Goal: Transaction & Acquisition: Book appointment/travel/reservation

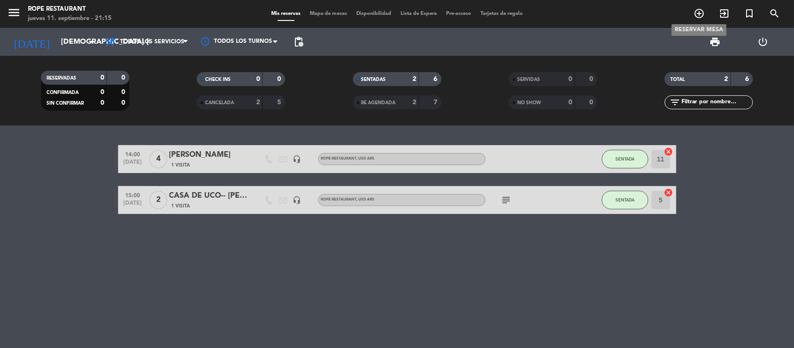
click at [699, 11] on icon "add_circle_outline" at bounding box center [699, 13] width 11 height 11
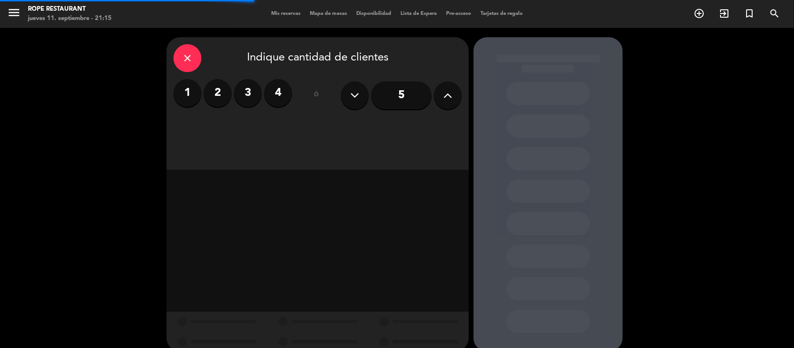
click at [219, 89] on label "2" at bounding box center [218, 93] width 28 height 28
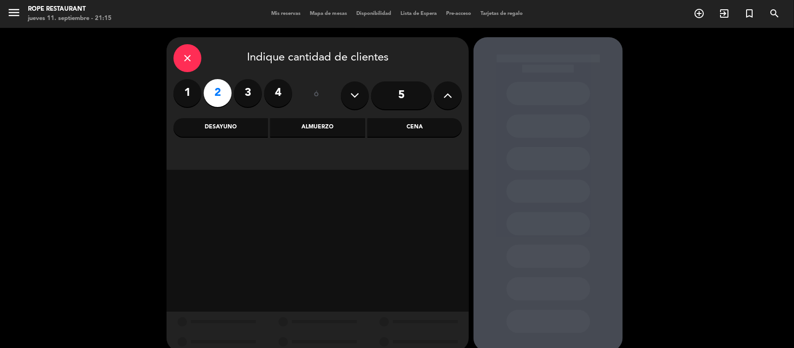
click at [321, 126] on div "Almuerzo" at bounding box center [317, 127] width 94 height 19
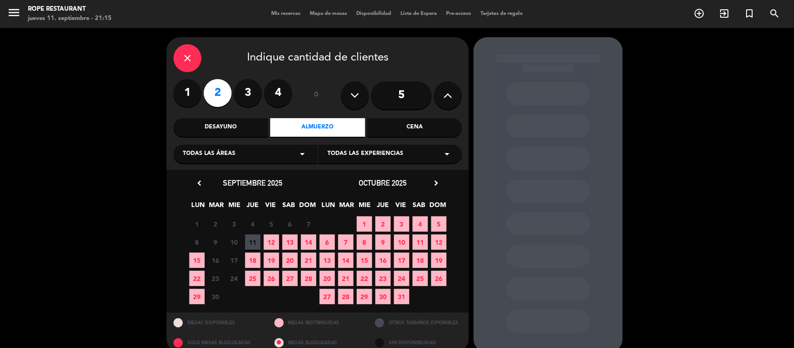
click at [277, 243] on span "12" at bounding box center [271, 242] width 15 height 15
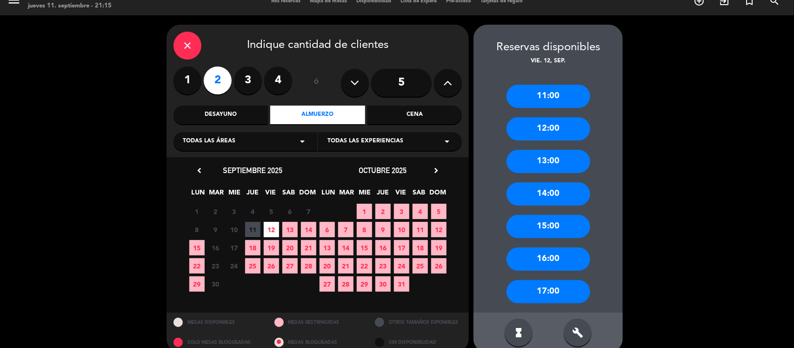
click at [556, 156] on div "13:00" at bounding box center [549, 161] width 84 height 23
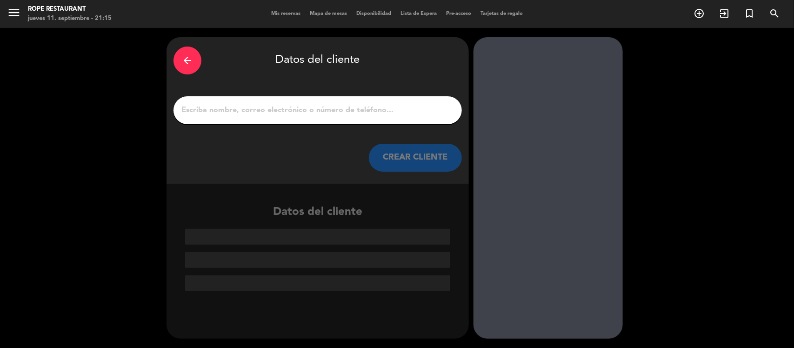
click at [363, 112] on input "1" at bounding box center [318, 110] width 275 height 13
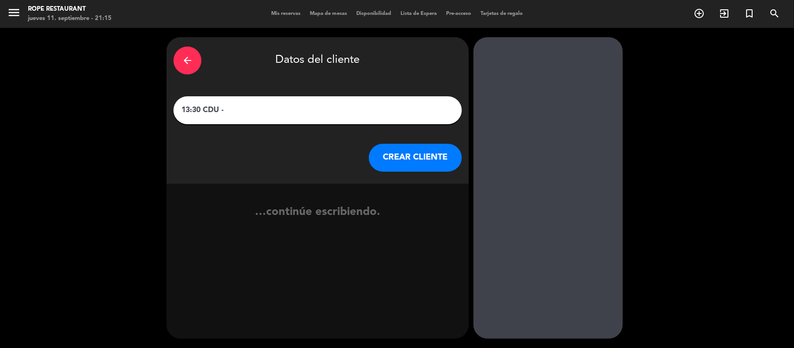
paste input "[PERSON_NAME]"
type input "13:30 CDU - [PERSON_NAME]"
click at [441, 152] on button "CREAR CLIENTE" at bounding box center [415, 158] width 93 height 28
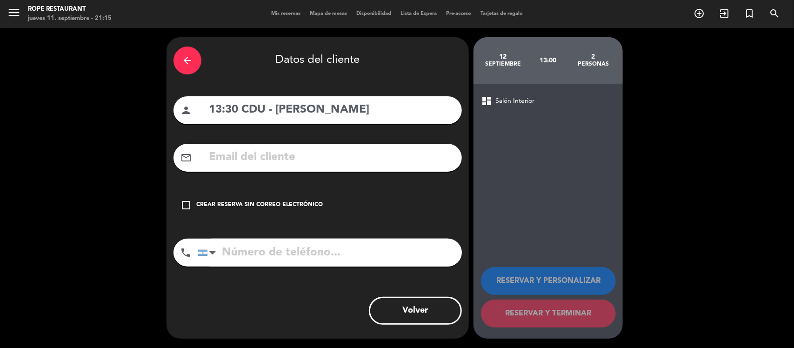
click at [215, 201] on div "Crear reserva sin correo electrónico" at bounding box center [259, 205] width 127 height 9
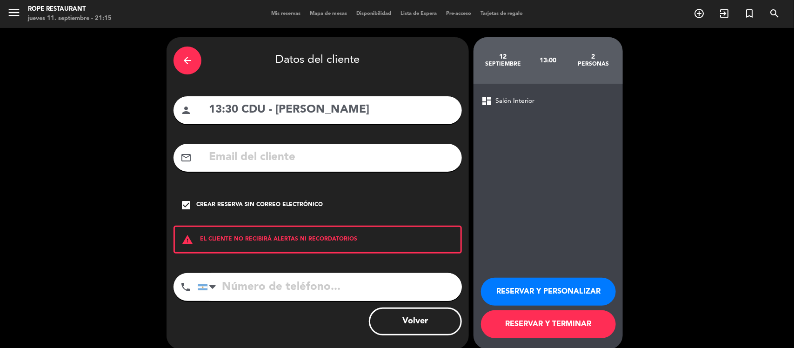
drag, startPoint x: 559, startPoint y: 320, endPoint x: 548, endPoint y: 324, distance: 11.5
click at [559, 320] on button "RESERVAR Y TERMINAR" at bounding box center [548, 324] width 135 height 28
